Goal: Check status

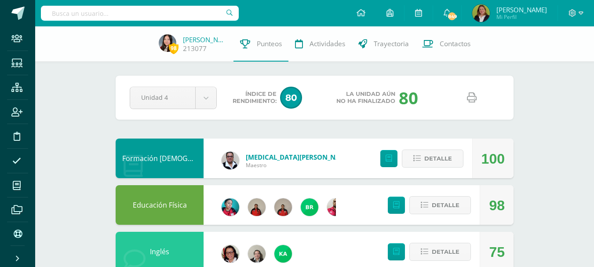
click at [166, 16] on input "text" at bounding box center [140, 13] width 198 height 15
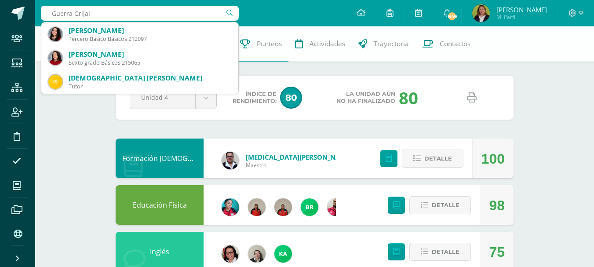
type input "Guerra [PERSON_NAME]"
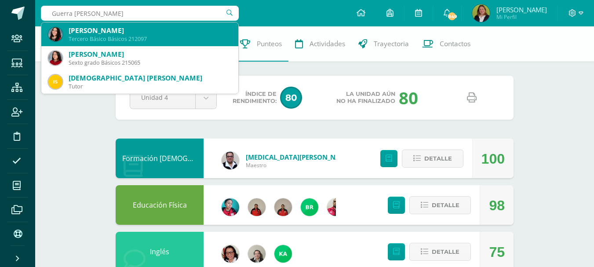
click at [169, 31] on div "[PERSON_NAME]" at bounding box center [150, 30] width 163 height 9
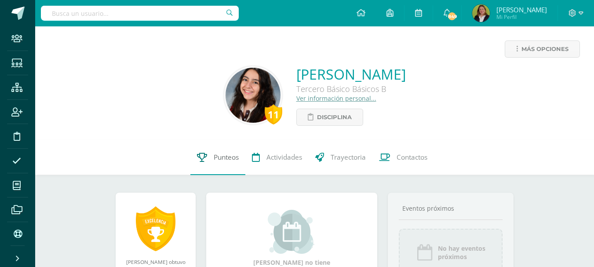
click at [230, 157] on span "Punteos" at bounding box center [226, 157] width 25 height 9
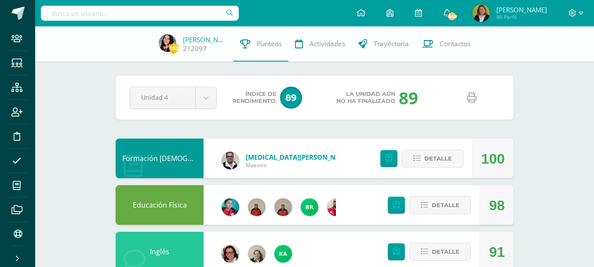
click at [467, 95] on icon at bounding box center [472, 98] width 10 height 10
